Goal: Task Accomplishment & Management: Complete application form

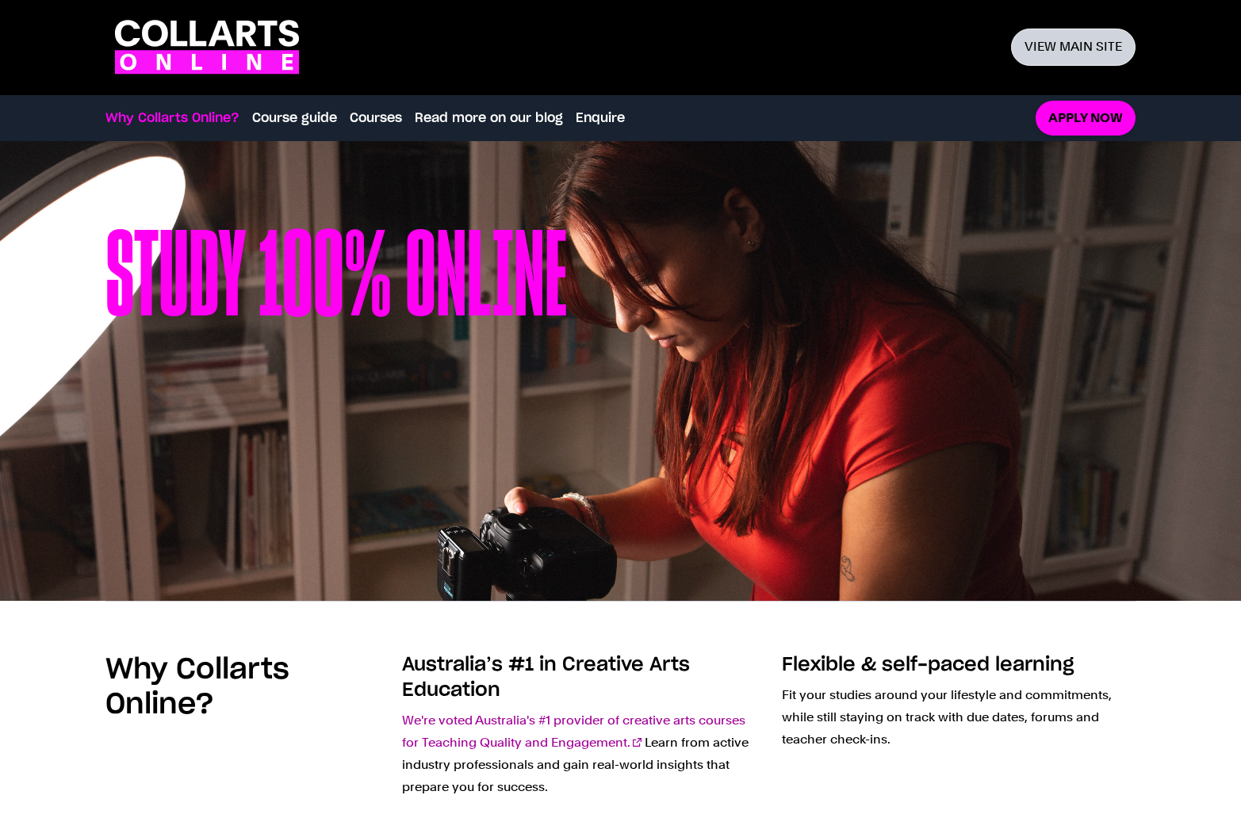
click at [1083, 44] on link "View main site" at bounding box center [1073, 47] width 124 height 37
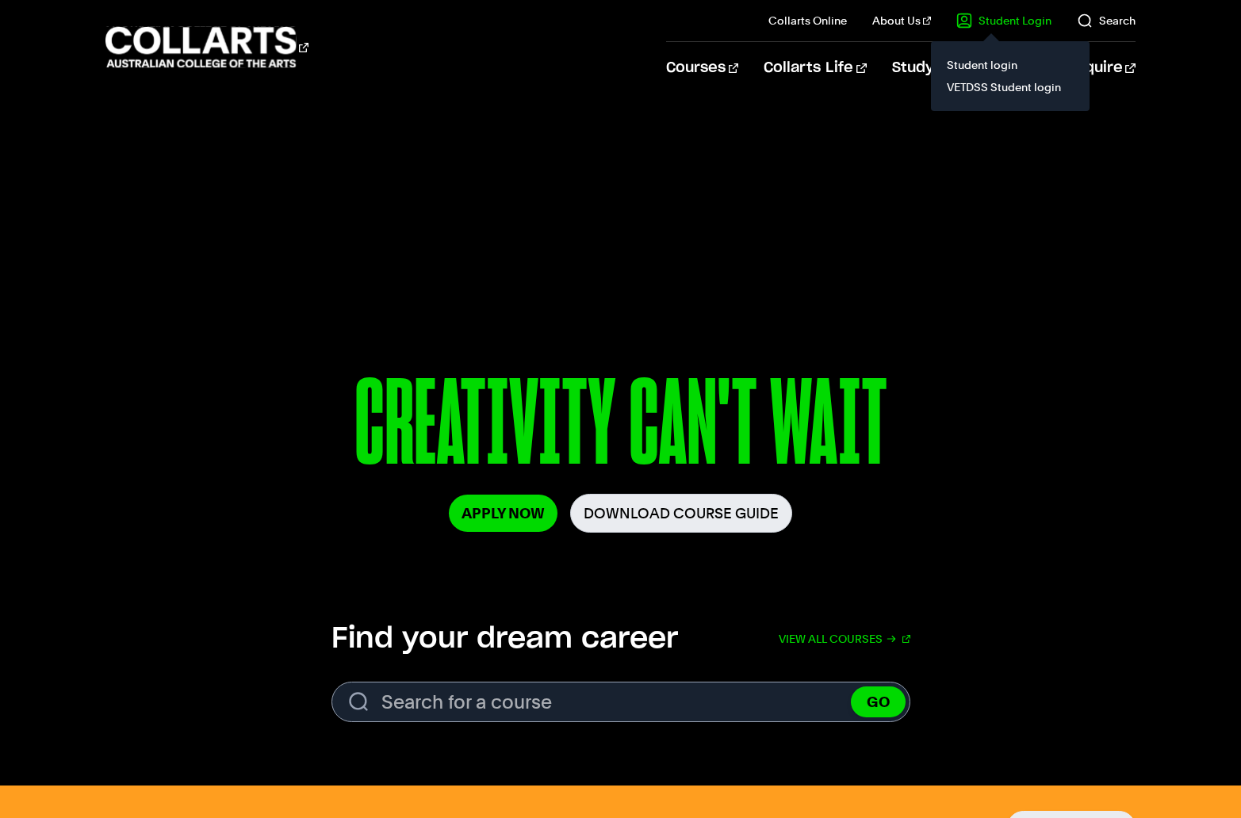
click at [1020, 19] on link "Student Login" at bounding box center [1003, 21] width 95 height 16
click at [989, 66] on link "Student login" at bounding box center [1009, 65] width 133 height 22
click at [993, 86] on link "VETDSS Student login" at bounding box center [1009, 87] width 133 height 22
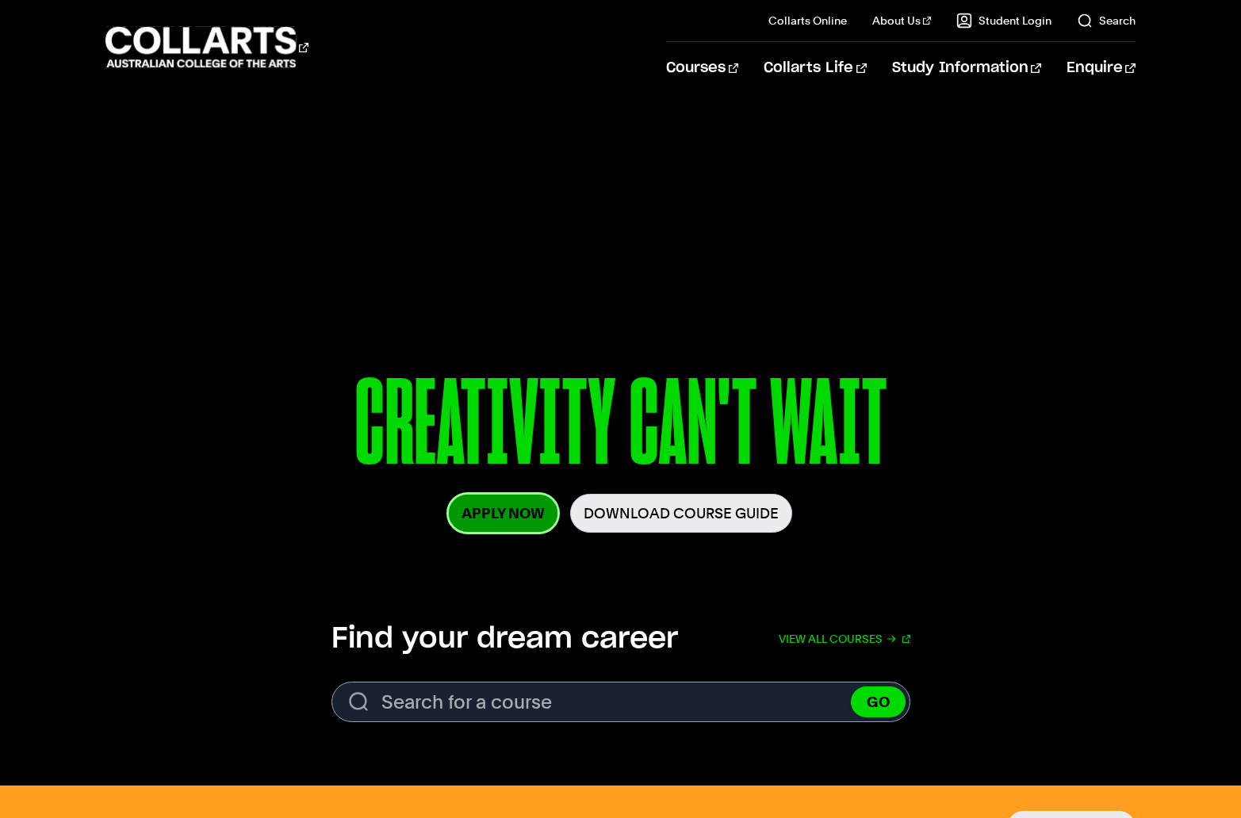
click at [519, 511] on link "Apply Now" at bounding box center [503, 513] width 109 height 37
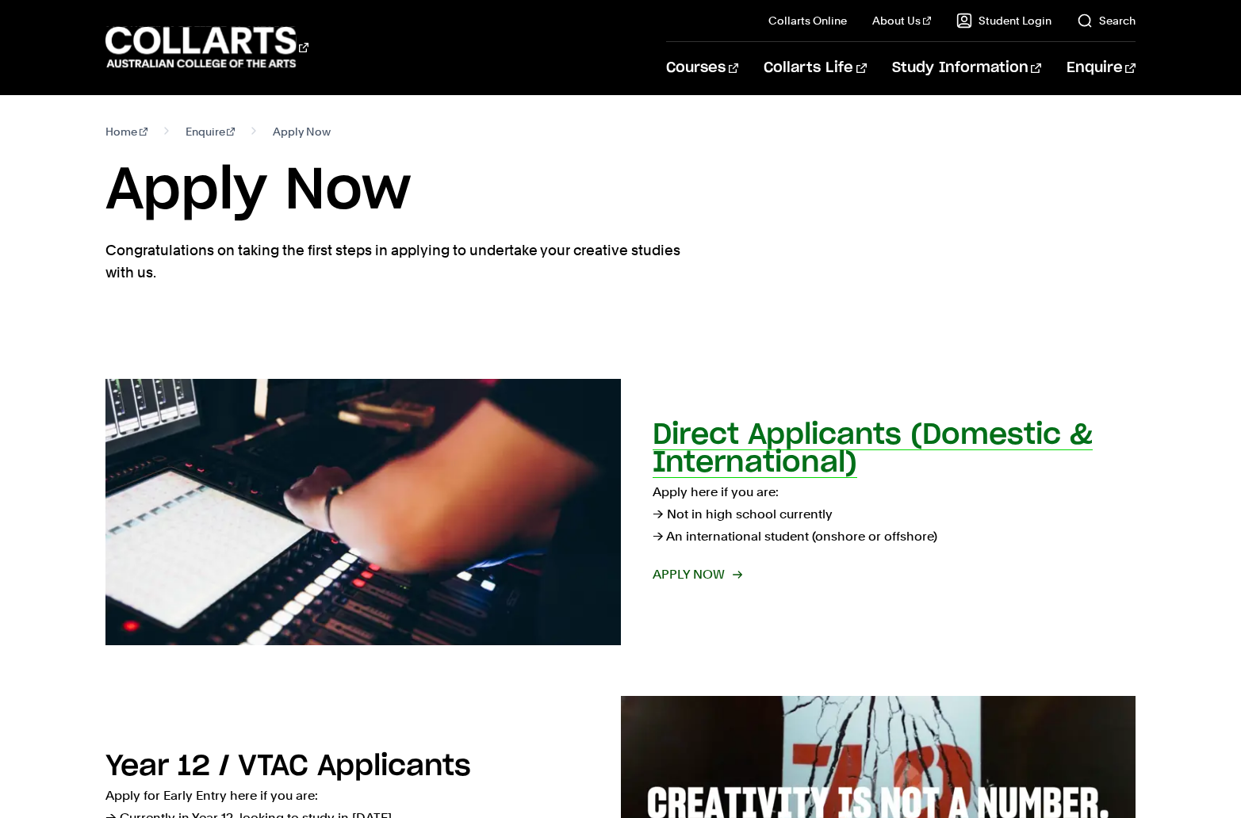
click at [708, 572] on span "Apply now" at bounding box center [697, 575] width 88 height 22
